Goal: Find specific page/section: Find specific page/section

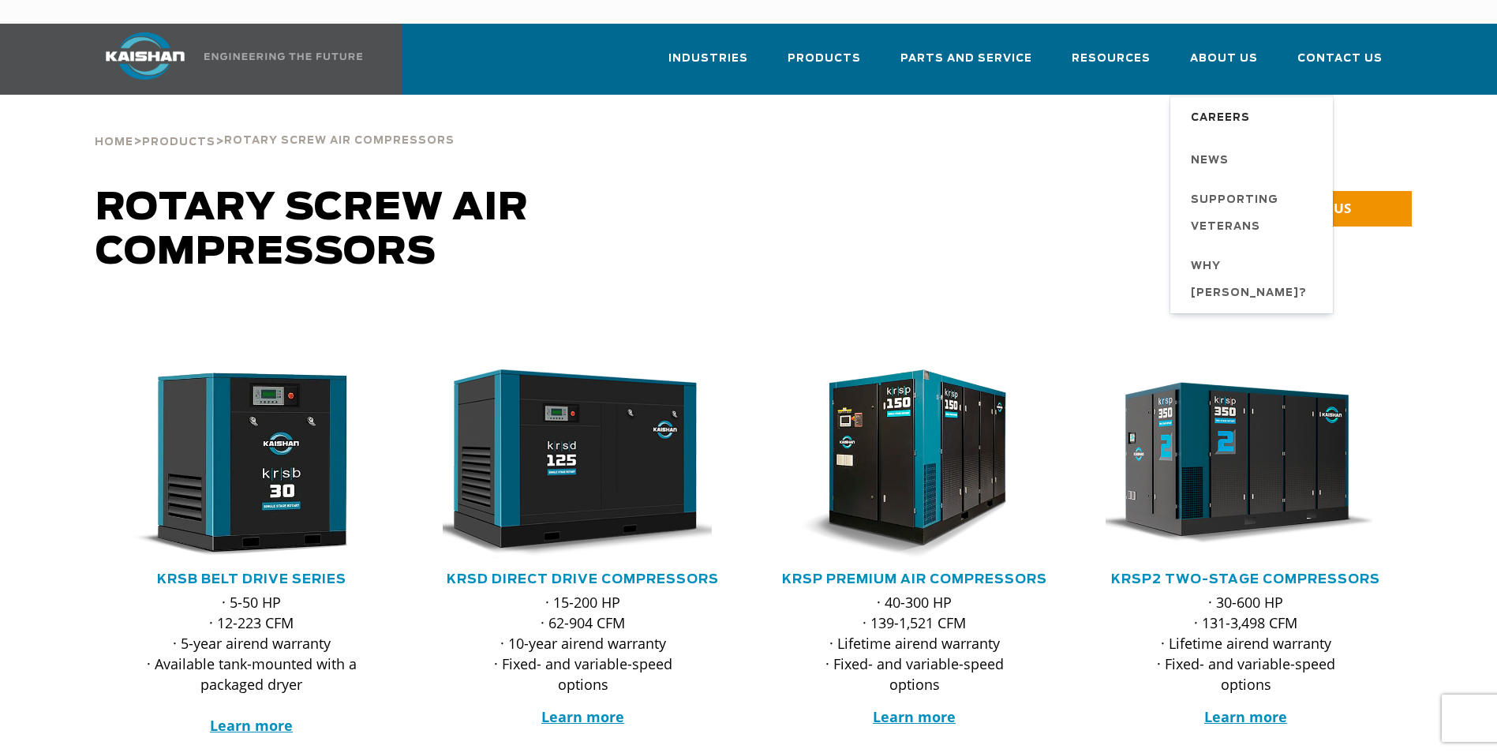
click at [1235, 105] on span "Careers" at bounding box center [1220, 118] width 59 height 27
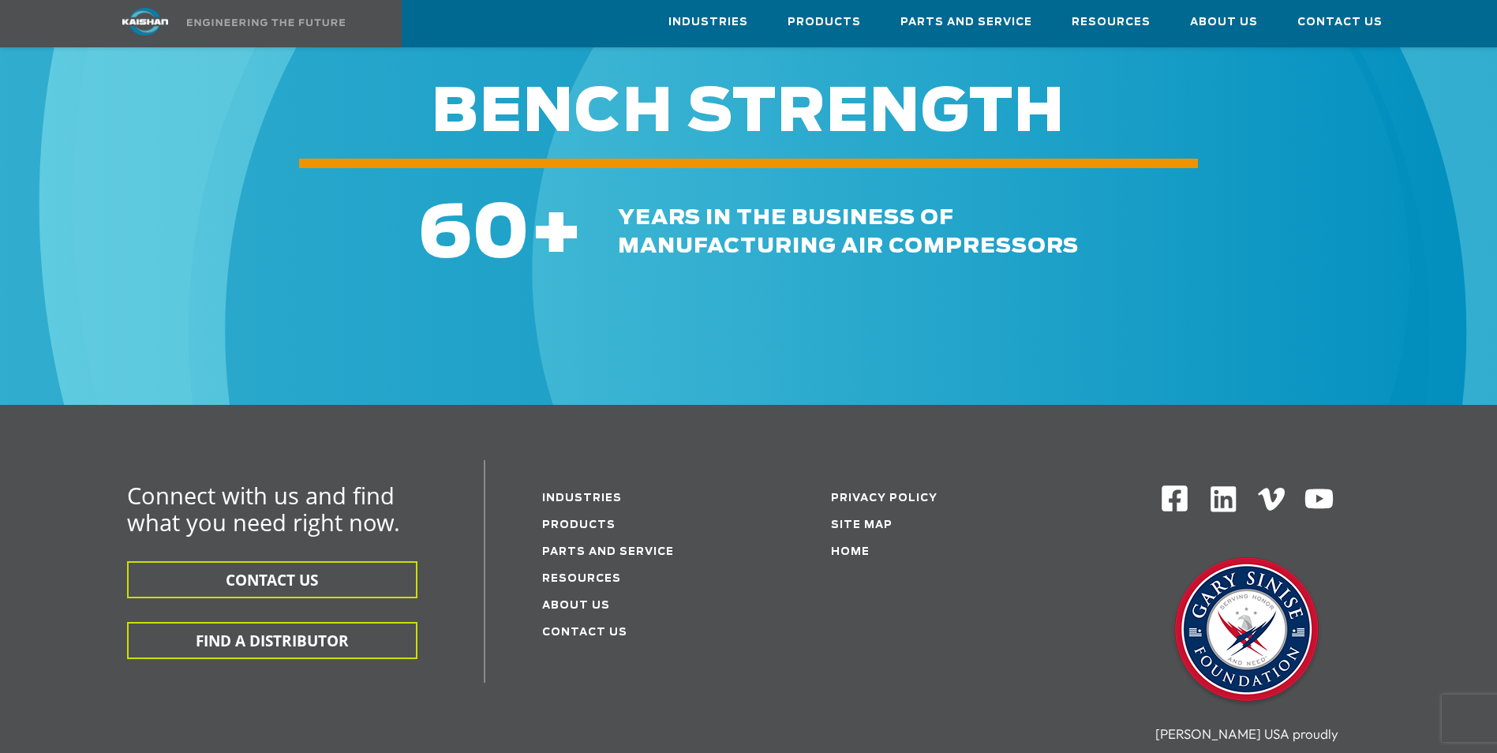
scroll to position [710, 0]
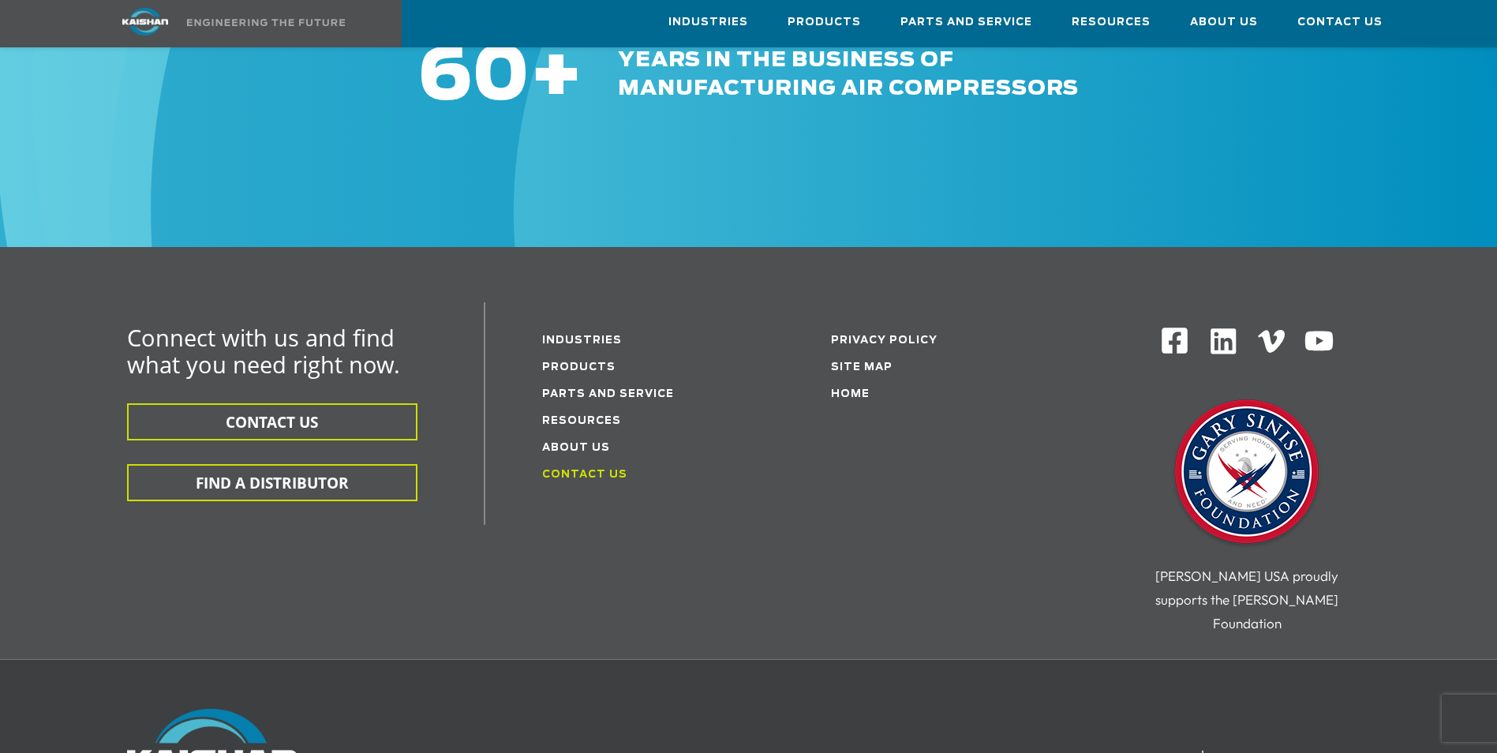
click at [579, 469] on link "Contact Us" at bounding box center [584, 474] width 85 height 10
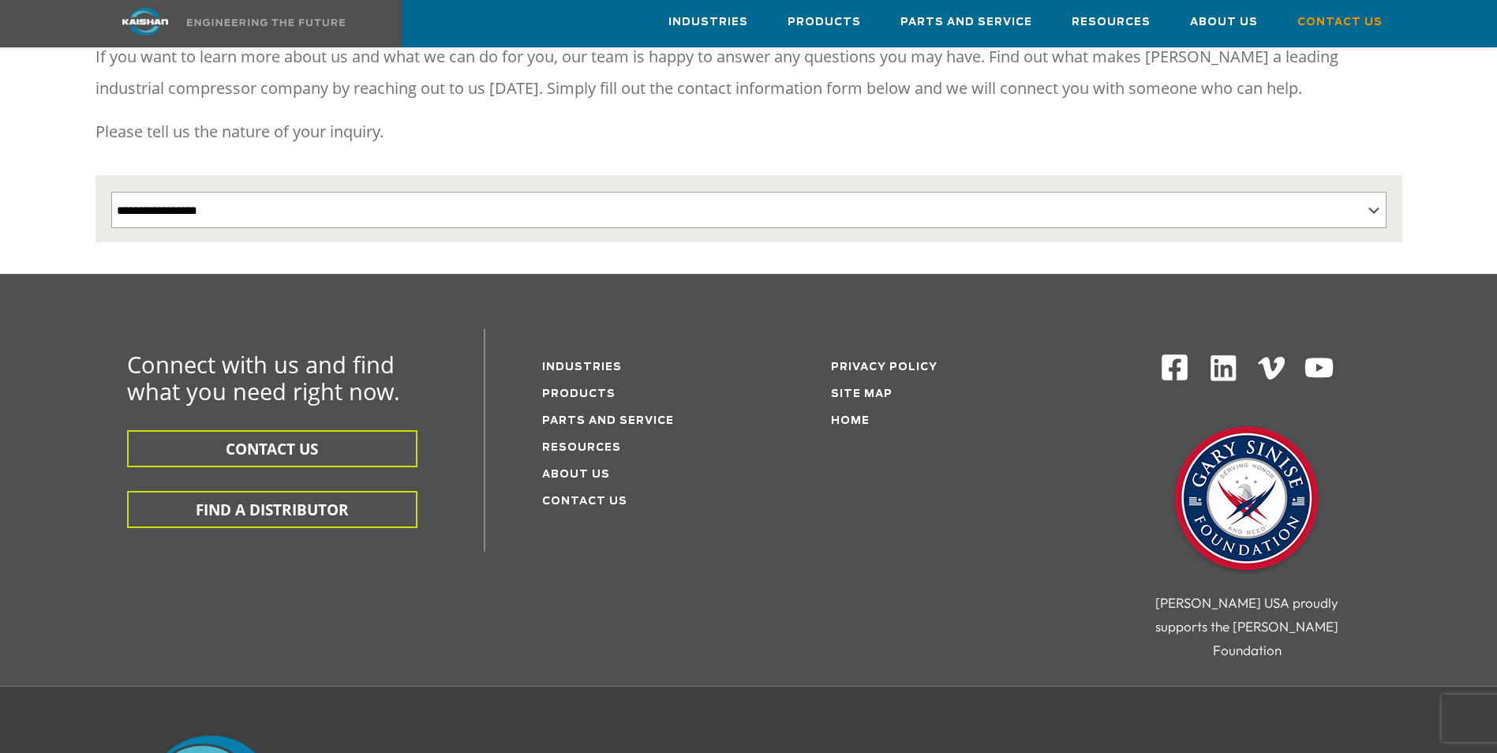
scroll to position [412, 0]
